Goal: Information Seeking & Learning: Learn about a topic

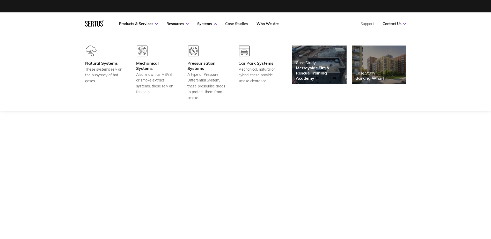
click at [229, 23] on link "Case Studies" at bounding box center [236, 24] width 23 height 5
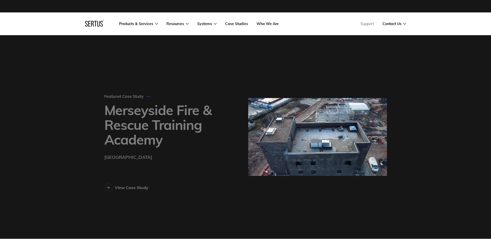
scroll to position [374, 297]
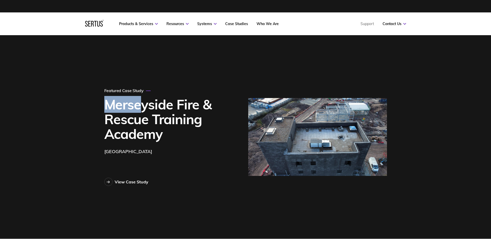
drag, startPoint x: 105, startPoint y: 105, endPoint x: 142, endPoint y: 109, distance: 37.2
click at [142, 109] on h1 "Merseyside Fire & Rescue Training Academy" at bounding box center [167, 119] width 127 height 45
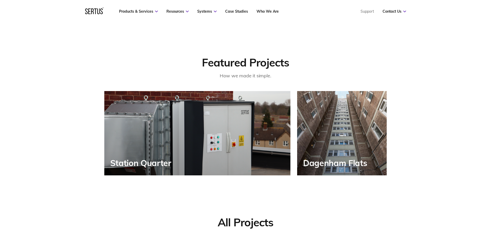
scroll to position [207, 0]
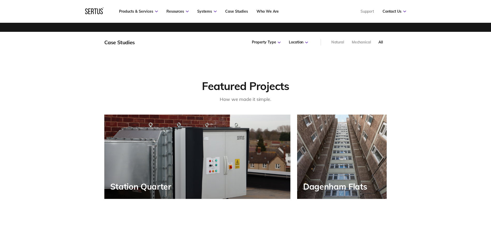
click at [355, 42] on div "Mechanical" at bounding box center [361, 42] width 19 height 5
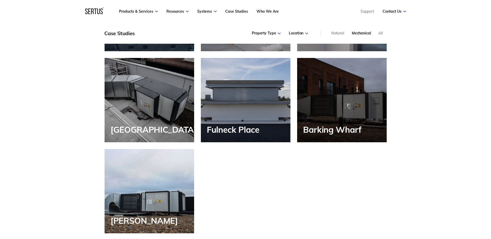
scroll to position [363, 0]
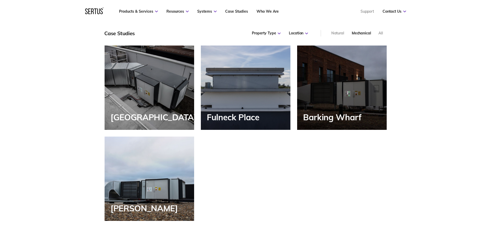
click at [329, 92] on div "Barking Wharf" at bounding box center [342, 88] width 90 height 84
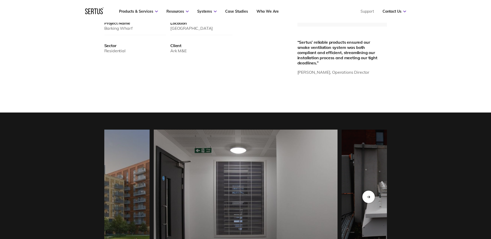
scroll to position [259, 0]
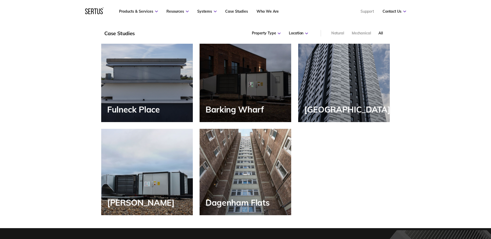
click at [142, 179] on div "[PERSON_NAME]" at bounding box center [147, 172] width 92 height 87
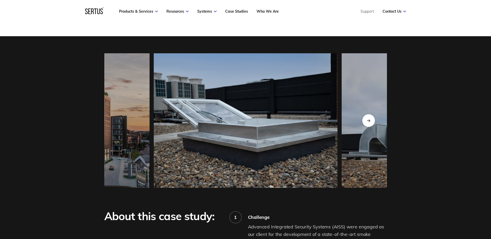
click at [364, 124] on div "Next slide" at bounding box center [368, 120] width 13 height 13
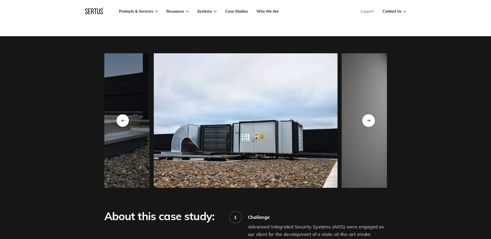
click at [364, 124] on div "Next slide" at bounding box center [368, 120] width 13 height 13
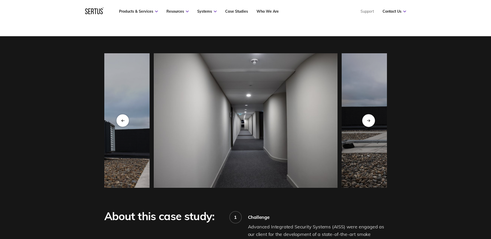
click at [364, 124] on div "Next slide" at bounding box center [368, 120] width 13 height 13
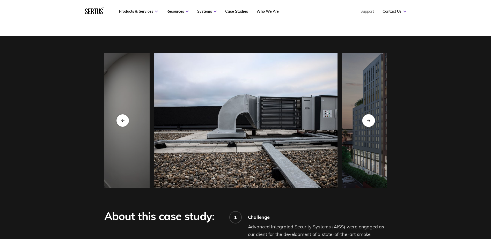
click at [364, 124] on div "Next slide" at bounding box center [368, 120] width 13 height 13
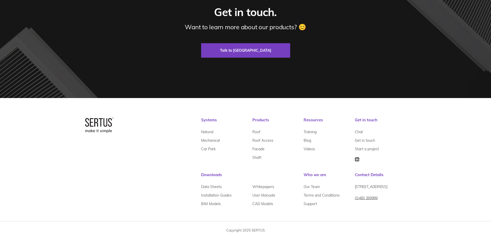
scroll to position [539, 0]
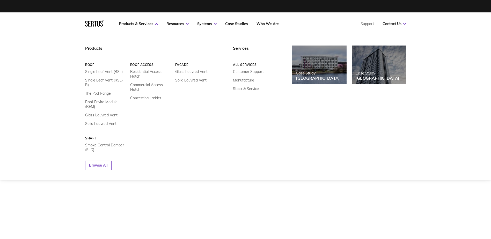
click at [238, 26] on nav "Products & Services Resources Systems Case Studies Who We Are Support Contact U…" at bounding box center [245, 23] width 321 height 23
click at [239, 24] on link "Case Studies" at bounding box center [236, 24] width 23 height 5
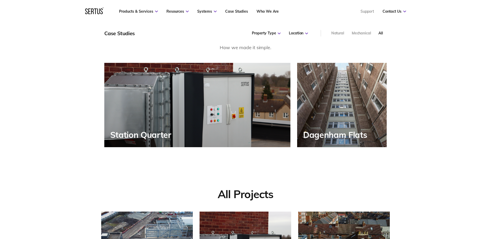
click at [220, 80] on div "Station Quarter" at bounding box center [197, 105] width 186 height 84
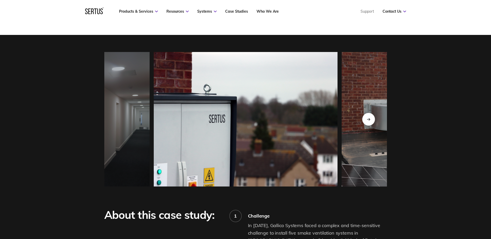
click at [364, 120] on div "Next slide" at bounding box center [368, 119] width 13 height 13
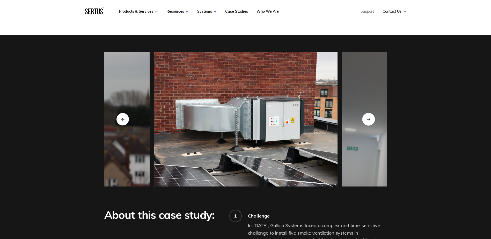
click at [364, 120] on div "Next slide" at bounding box center [368, 119] width 13 height 13
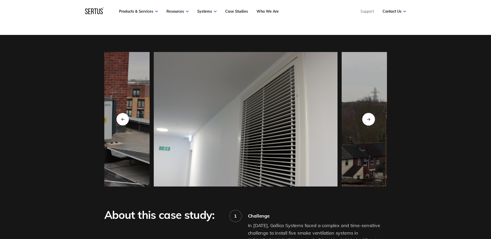
click at [364, 120] on div "Next slide" at bounding box center [368, 119] width 13 height 13
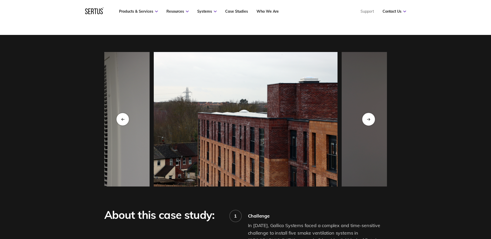
click at [364, 120] on div "Next slide" at bounding box center [368, 119] width 13 height 13
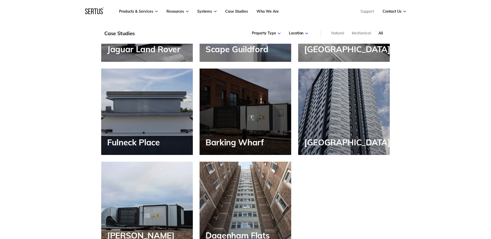
click at [261, 118] on div "Barking Wharf" at bounding box center [246, 112] width 92 height 87
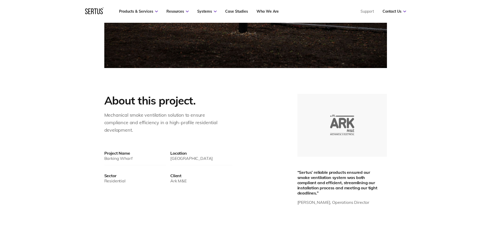
scroll to position [311, 0]
